Goal: Information Seeking & Learning: Learn about a topic

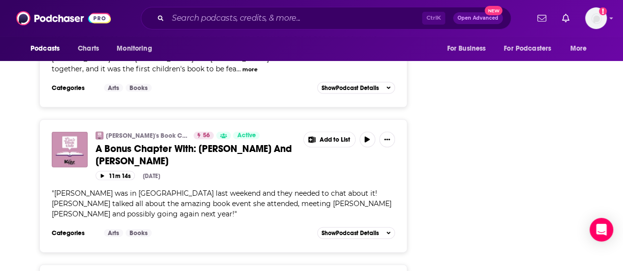
scroll to position [2843, 0]
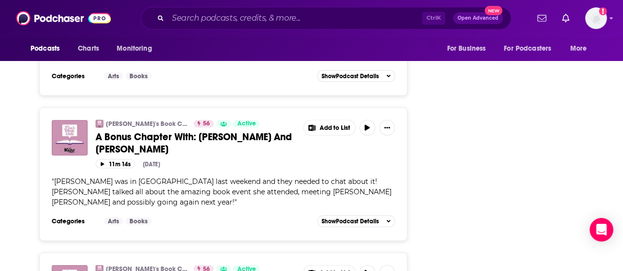
click at [232, 7] on div "Ctrl K Open Advanced New" at bounding box center [326, 18] width 370 height 23
click at [222, 18] on input "Search podcasts, credits, & more..." at bounding box center [295, 18] width 254 height 16
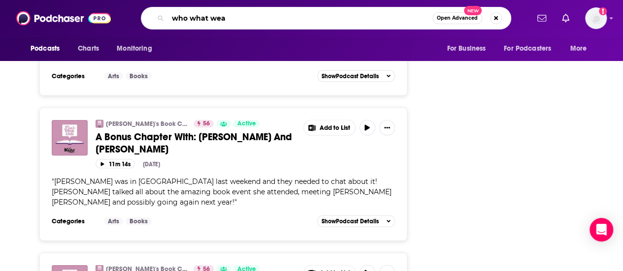
type input "who what wear"
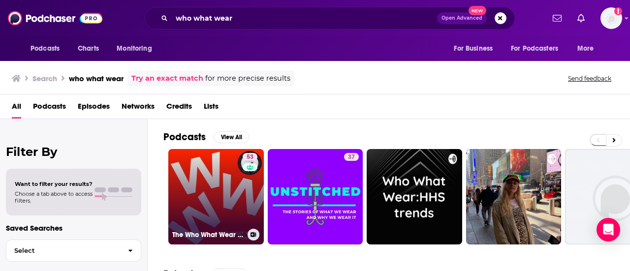
click at [220, 205] on link "53 The Who What Wear Podcast" at bounding box center [215, 196] width 95 height 95
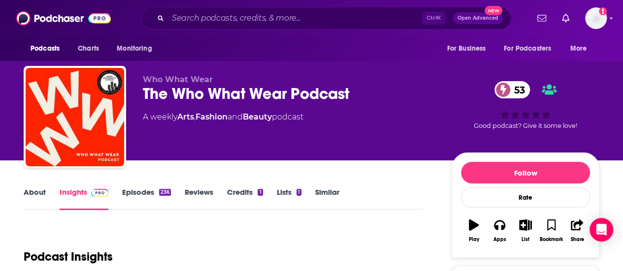
click at [134, 198] on link "Episodes 236" at bounding box center [146, 199] width 49 height 23
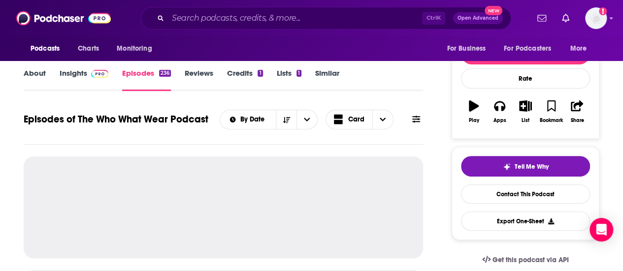
scroll to position [80, 0]
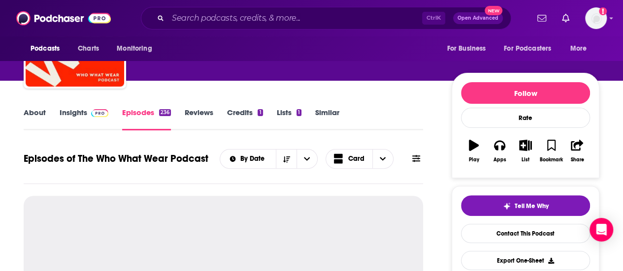
click at [32, 113] on link "About" at bounding box center [35, 119] width 22 height 23
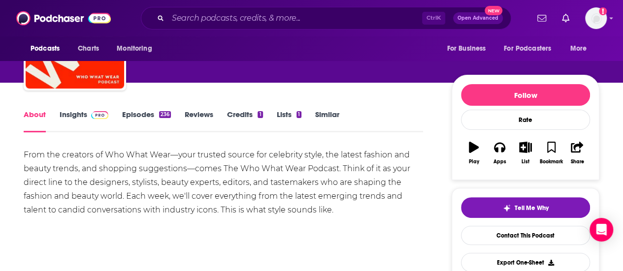
scroll to position [79, 0]
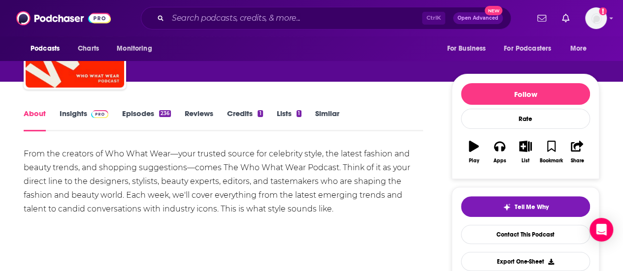
click at [89, 115] on span at bounding box center [97, 113] width 21 height 9
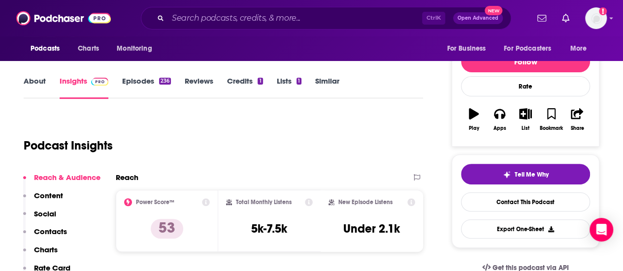
scroll to position [99, 0]
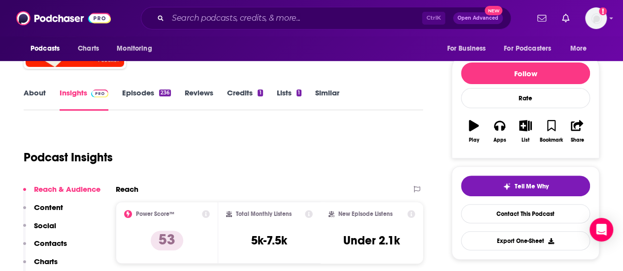
click at [147, 93] on link "Episodes 236" at bounding box center [146, 99] width 49 height 23
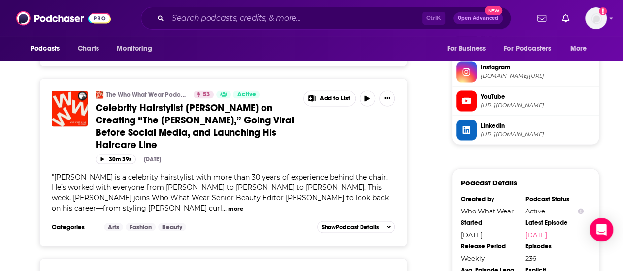
scroll to position [847, 0]
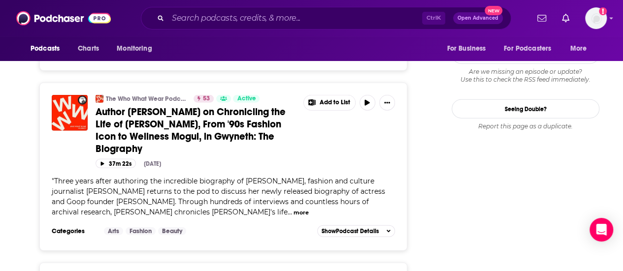
scroll to position [1202, 0]
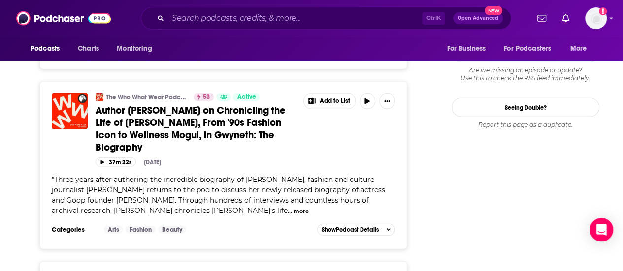
click at [163, 104] on span "Author [PERSON_NAME] on Chronicling the Life of [PERSON_NAME], From '90s Fashio…" at bounding box center [190, 128] width 190 height 49
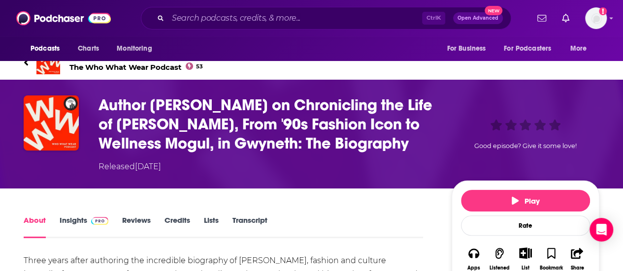
scroll to position [24, 0]
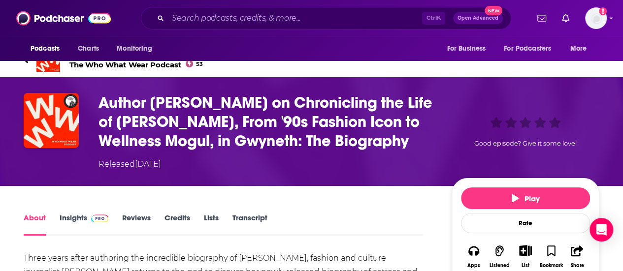
click at [137, 223] on link "Reviews" at bounding box center [136, 224] width 29 height 23
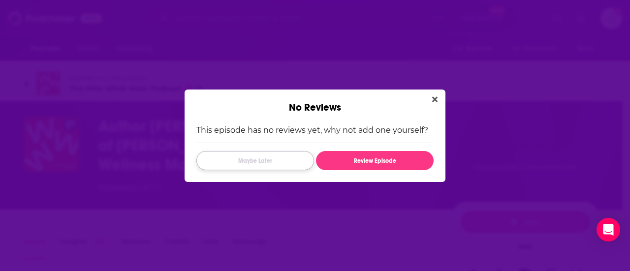
click at [276, 157] on button "Maybe Later" at bounding box center [255, 160] width 118 height 19
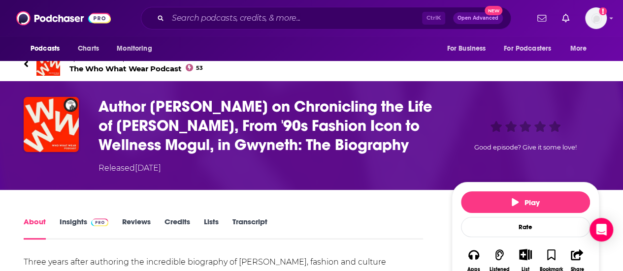
click at [71, 220] on link "Insights" at bounding box center [84, 228] width 49 height 23
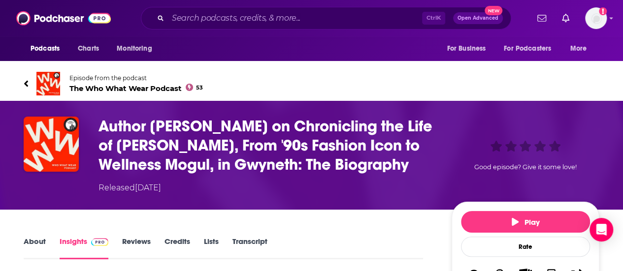
click at [292, 239] on div "About Insights Reviews Credits Lists Transcript" at bounding box center [223, 247] width 399 height 24
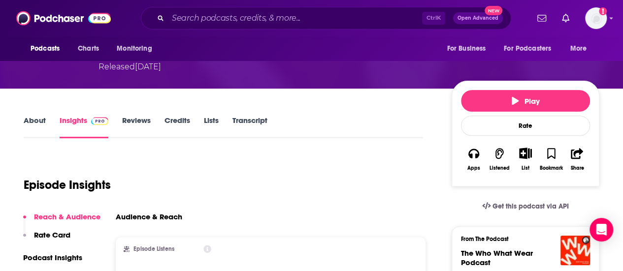
scroll to position [120, 0]
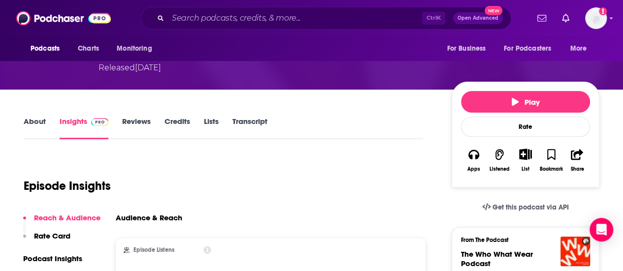
click at [31, 122] on link "About" at bounding box center [35, 128] width 22 height 23
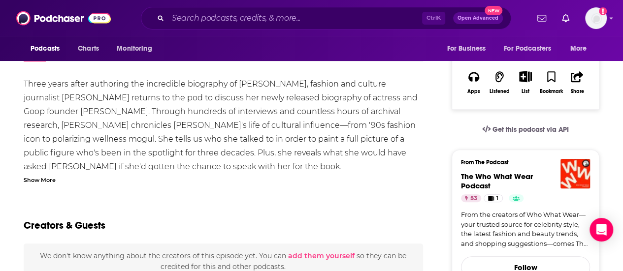
scroll to position [178, 0]
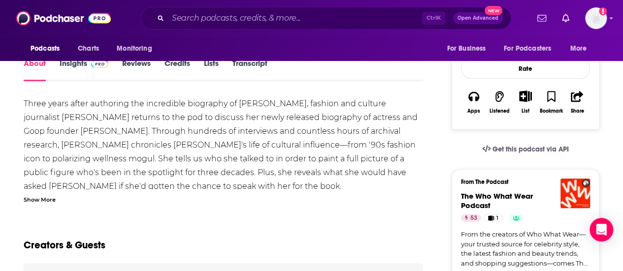
click at [31, 197] on div "Show More" at bounding box center [40, 198] width 32 height 9
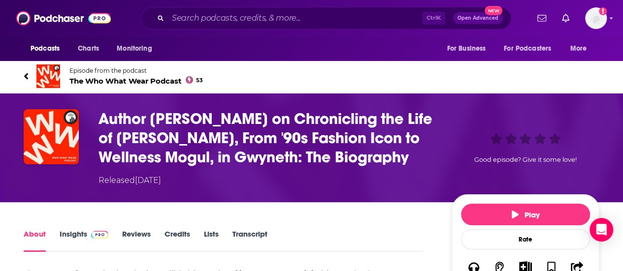
scroll to position [0, 0]
